Goal: Task Accomplishment & Management: Complete application form

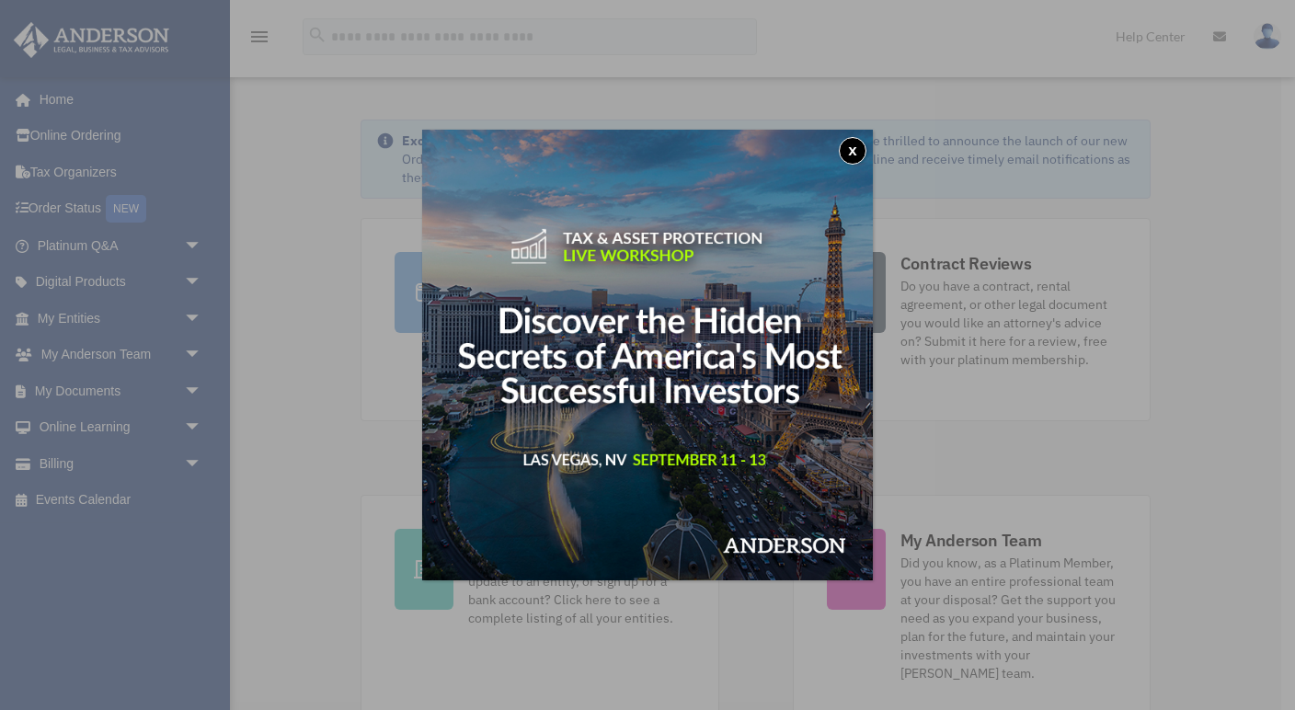
click at [855, 143] on button "x" at bounding box center [853, 151] width 28 height 28
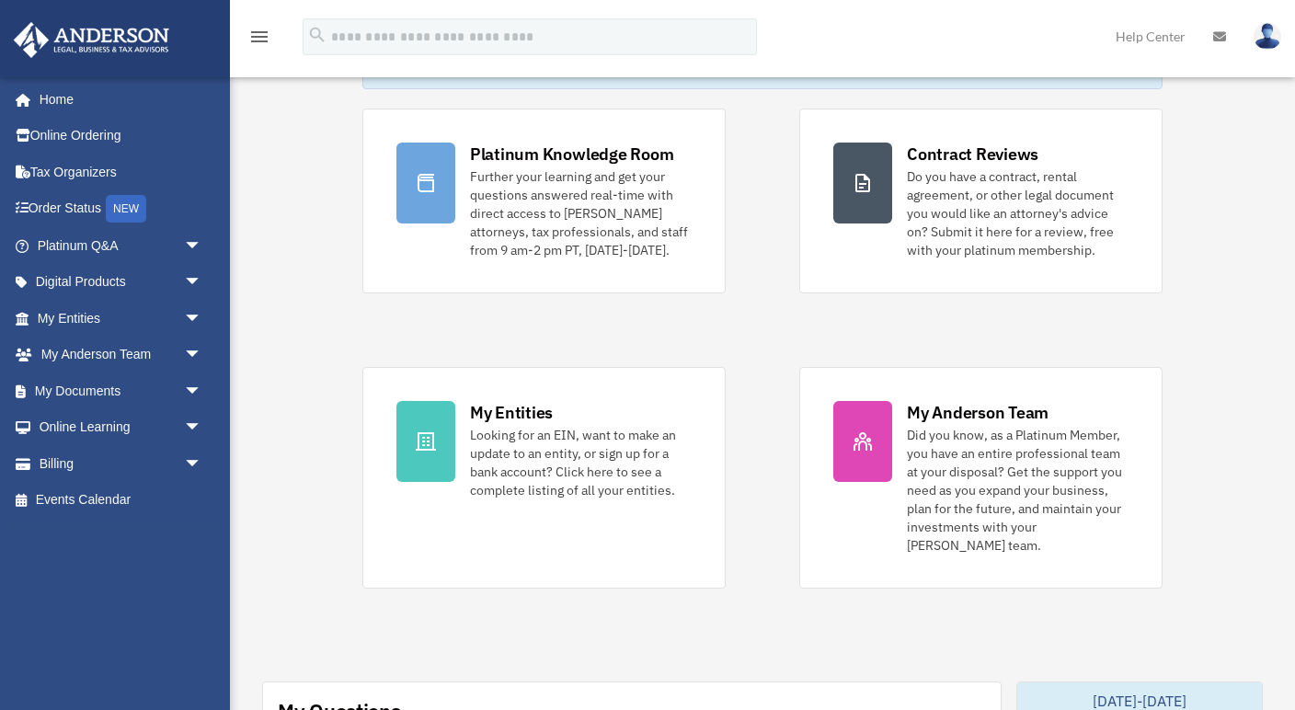
scroll to position [114, 0]
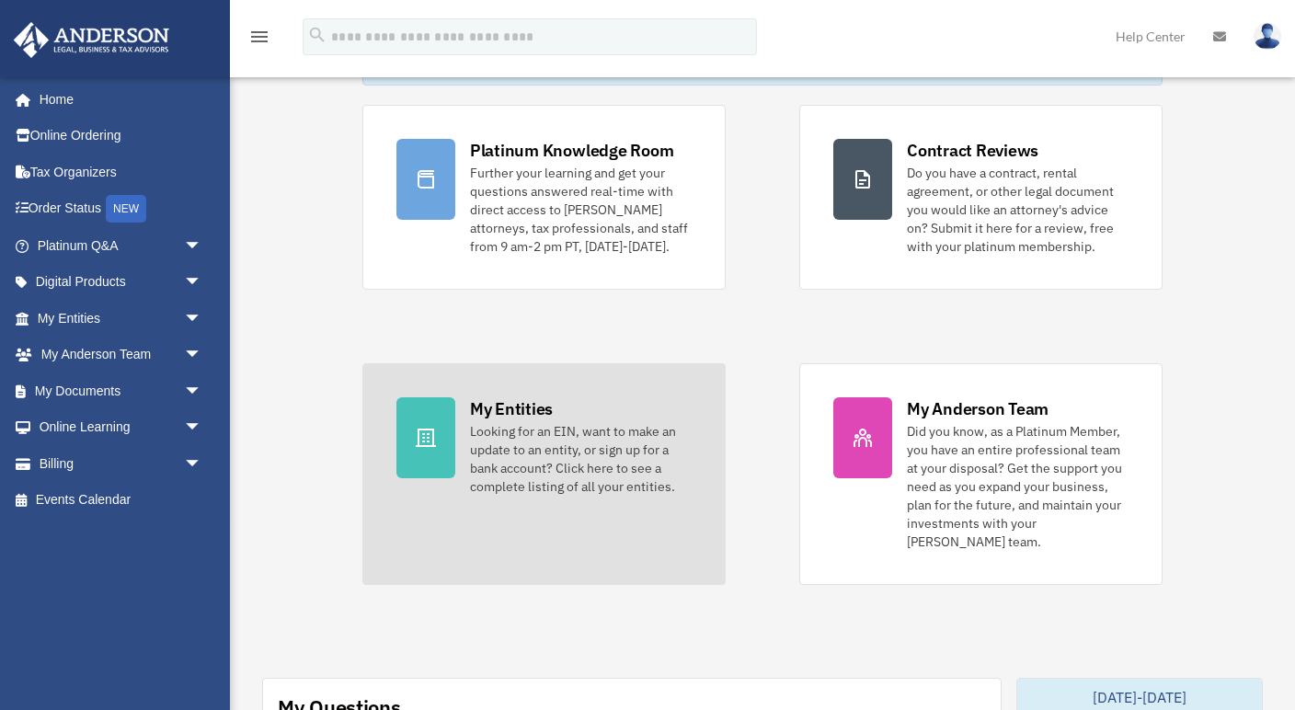
click at [416, 443] on icon at bounding box center [426, 438] width 22 height 22
click at [482, 410] on div "My Entities" at bounding box center [511, 408] width 83 height 23
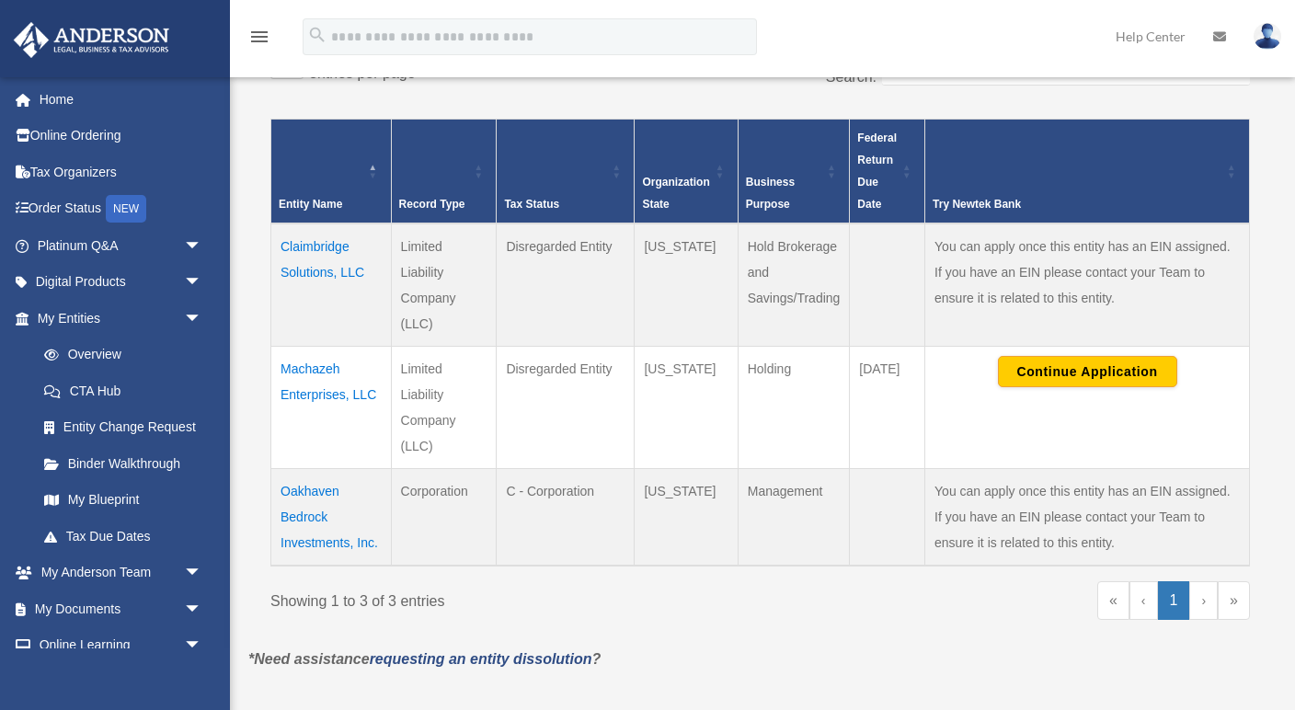
scroll to position [339, 0]
click at [1064, 371] on button "Continue Application" at bounding box center [1087, 371] width 179 height 31
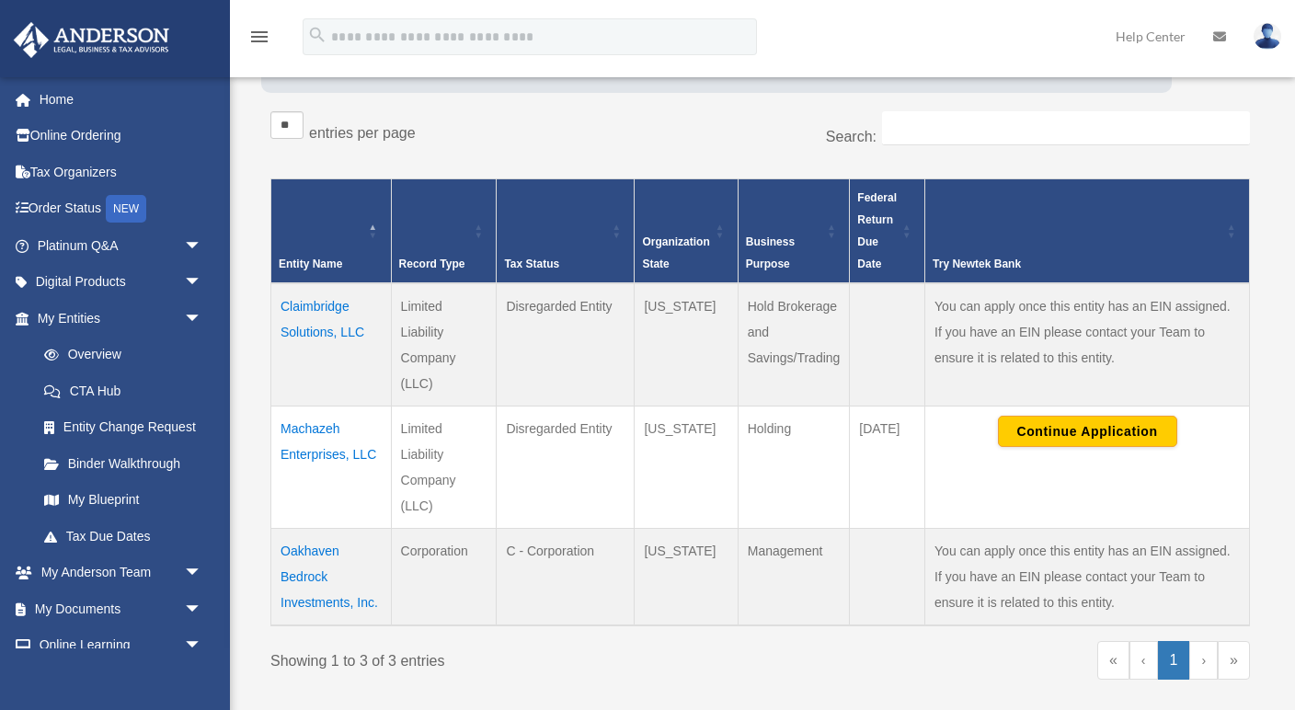
scroll to position [314, 0]
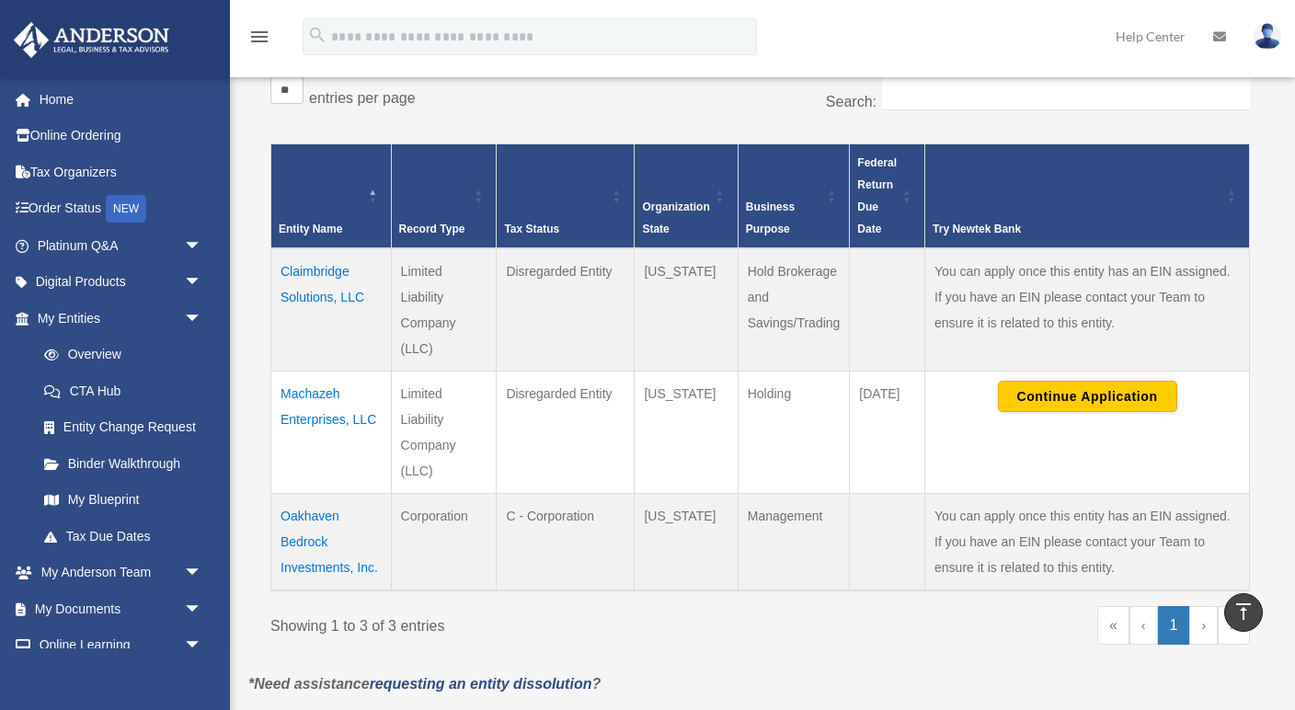
click at [316, 270] on td "Claimbridge Solutions, LLC" at bounding box center [331, 309] width 121 height 123
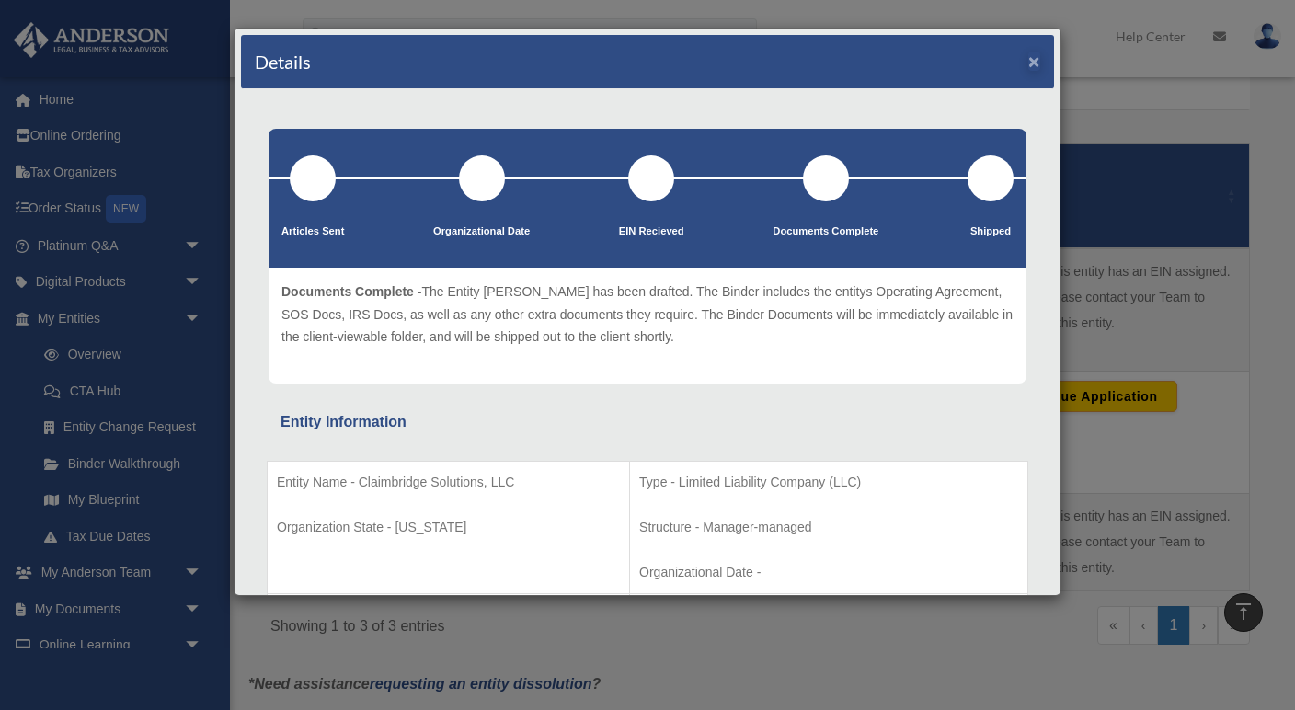
click at [1038, 64] on button "×" at bounding box center [1034, 61] width 12 height 19
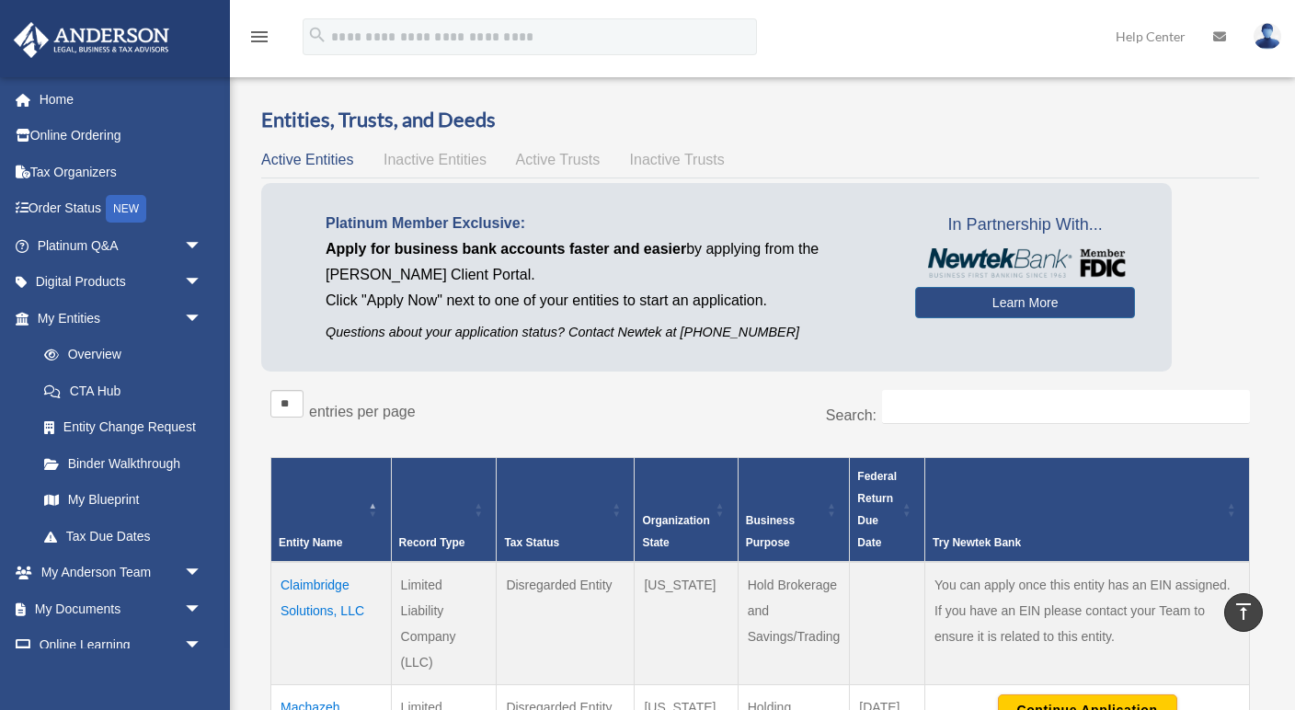
scroll to position [0, 0]
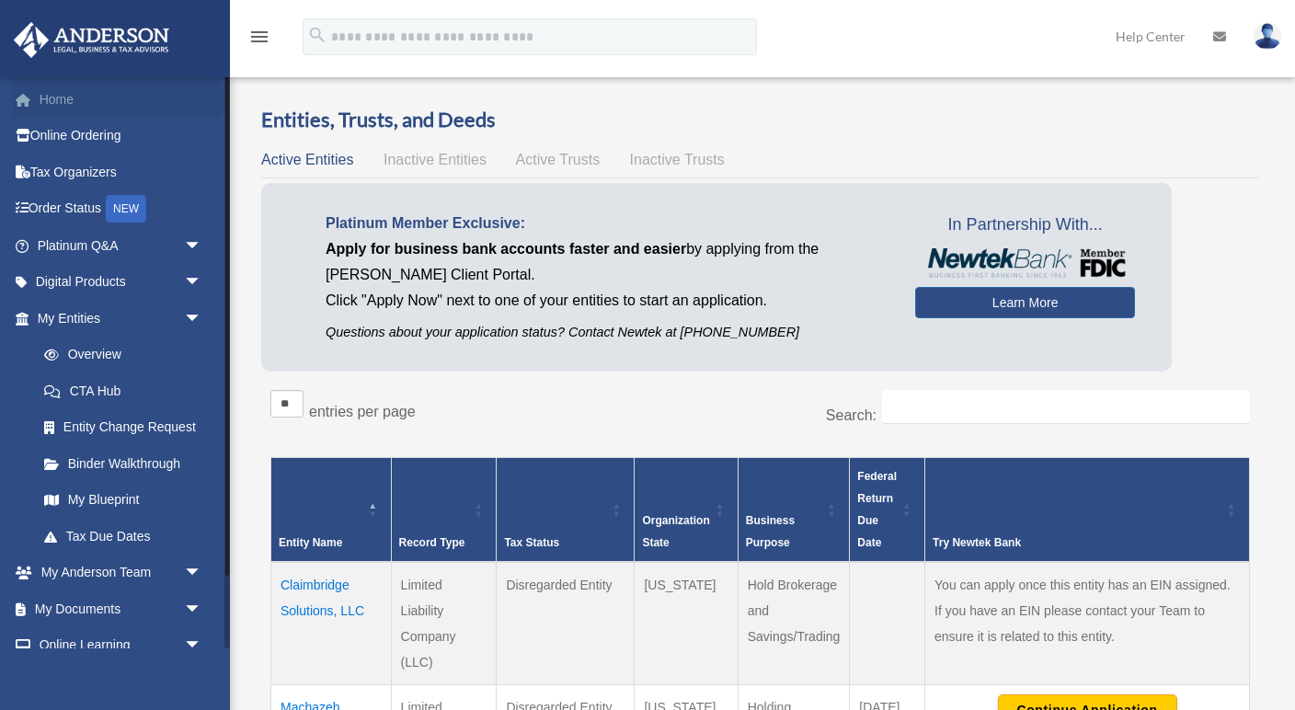
click at [69, 93] on link "Home" at bounding box center [121, 99] width 217 height 37
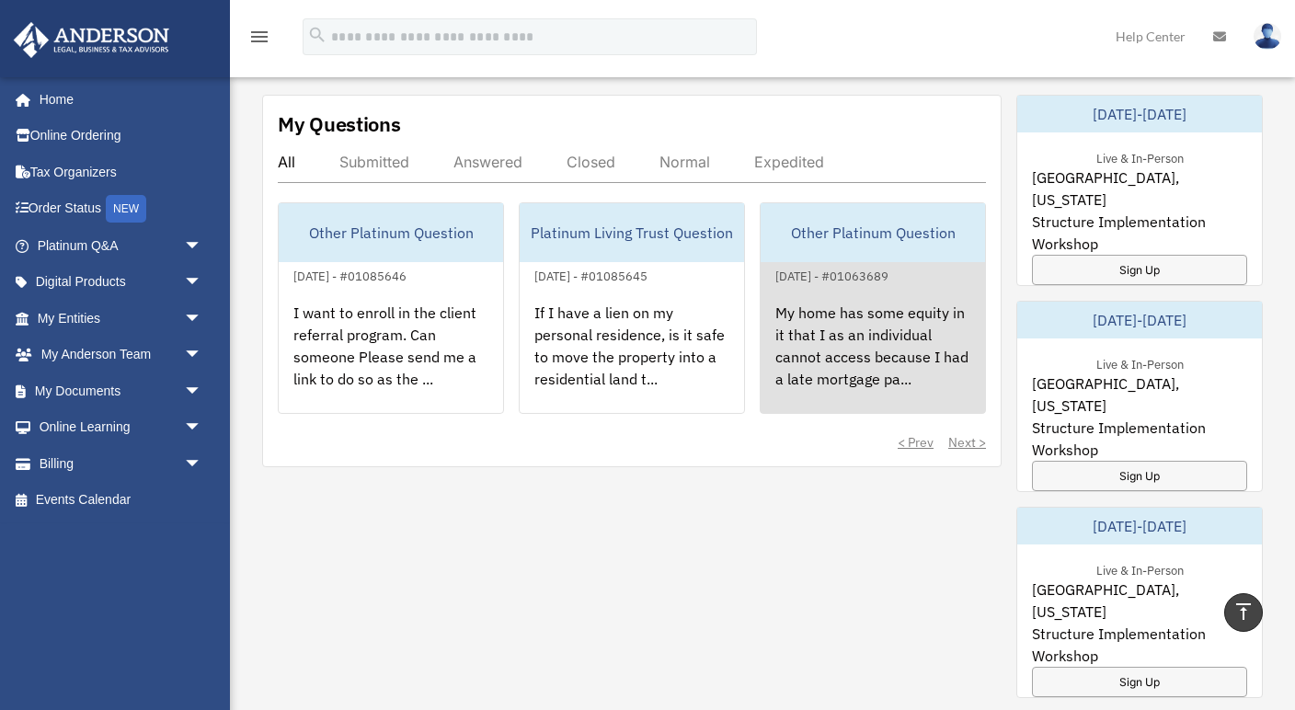
scroll to position [696, 0]
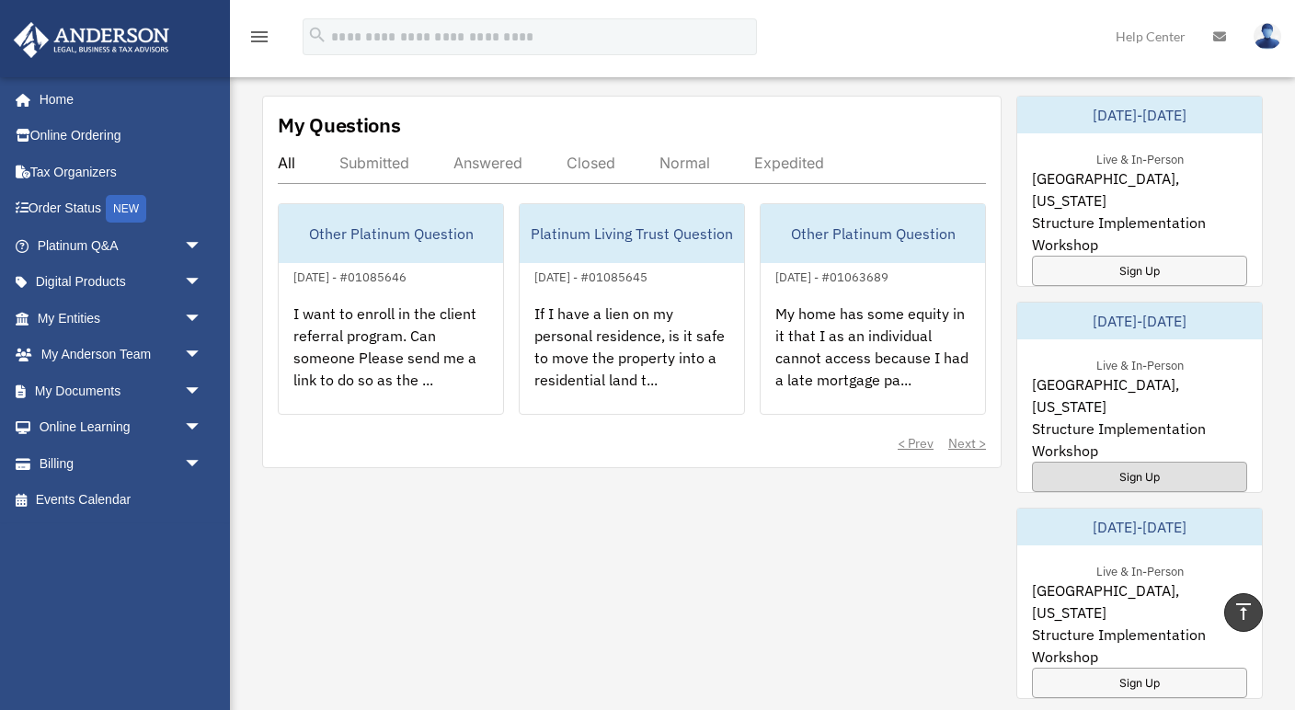
click at [1133, 462] on div "Sign Up" at bounding box center [1139, 477] width 215 height 30
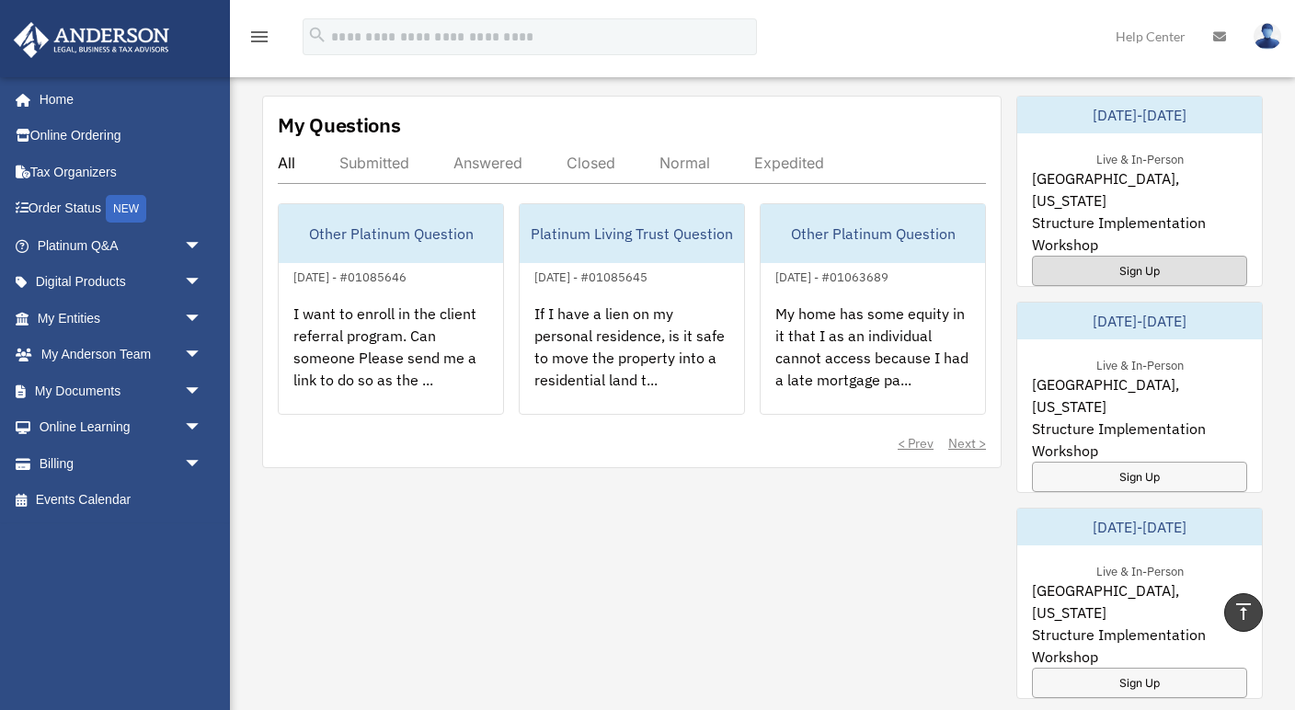
click at [1141, 256] on div "Sign Up" at bounding box center [1139, 271] width 215 height 30
